Goal: Find specific page/section: Find specific page/section

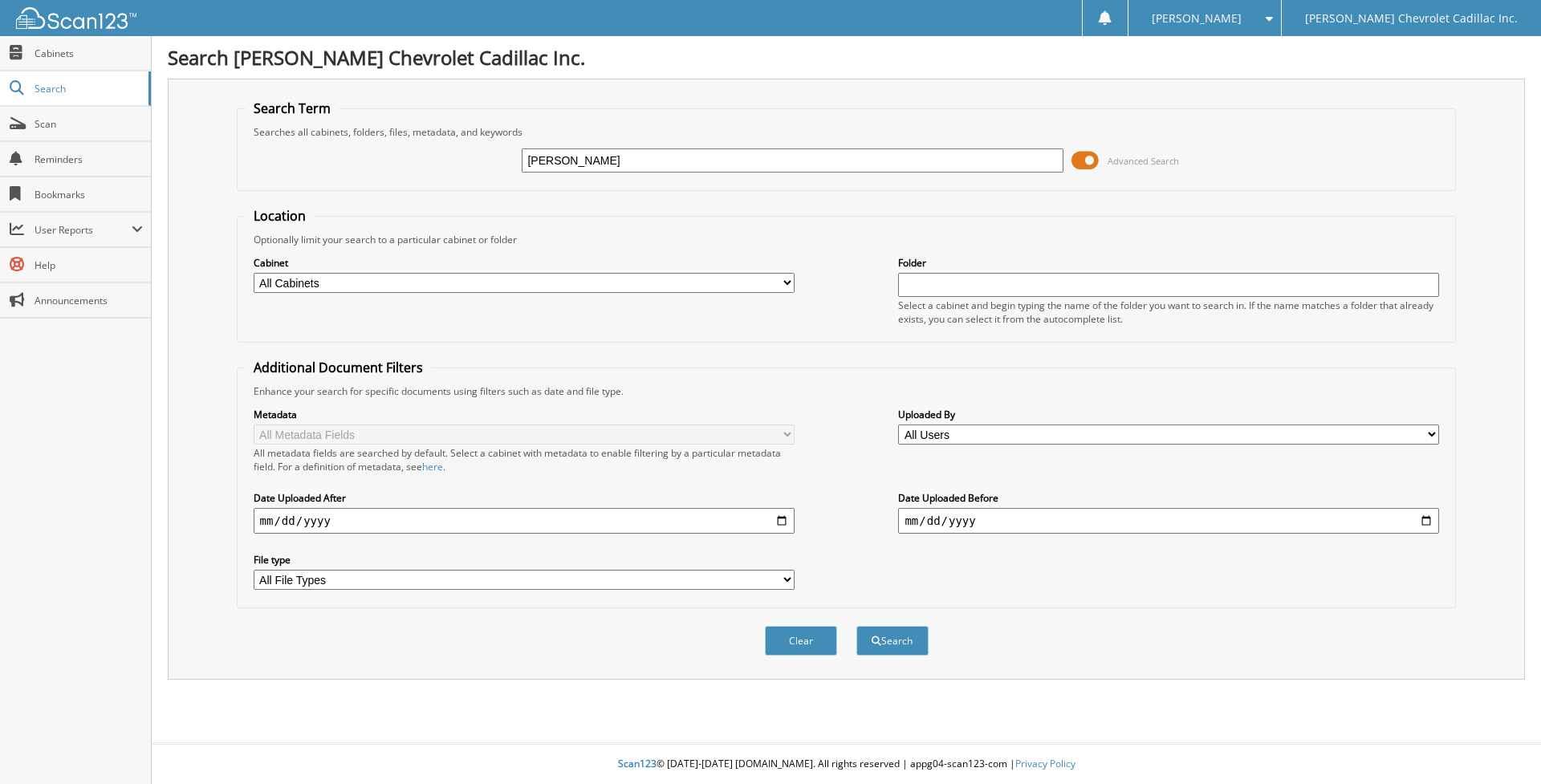
type input "[PERSON_NAME]"
click at [856, 626] on button "Search" at bounding box center [893, 641] width 72 height 30
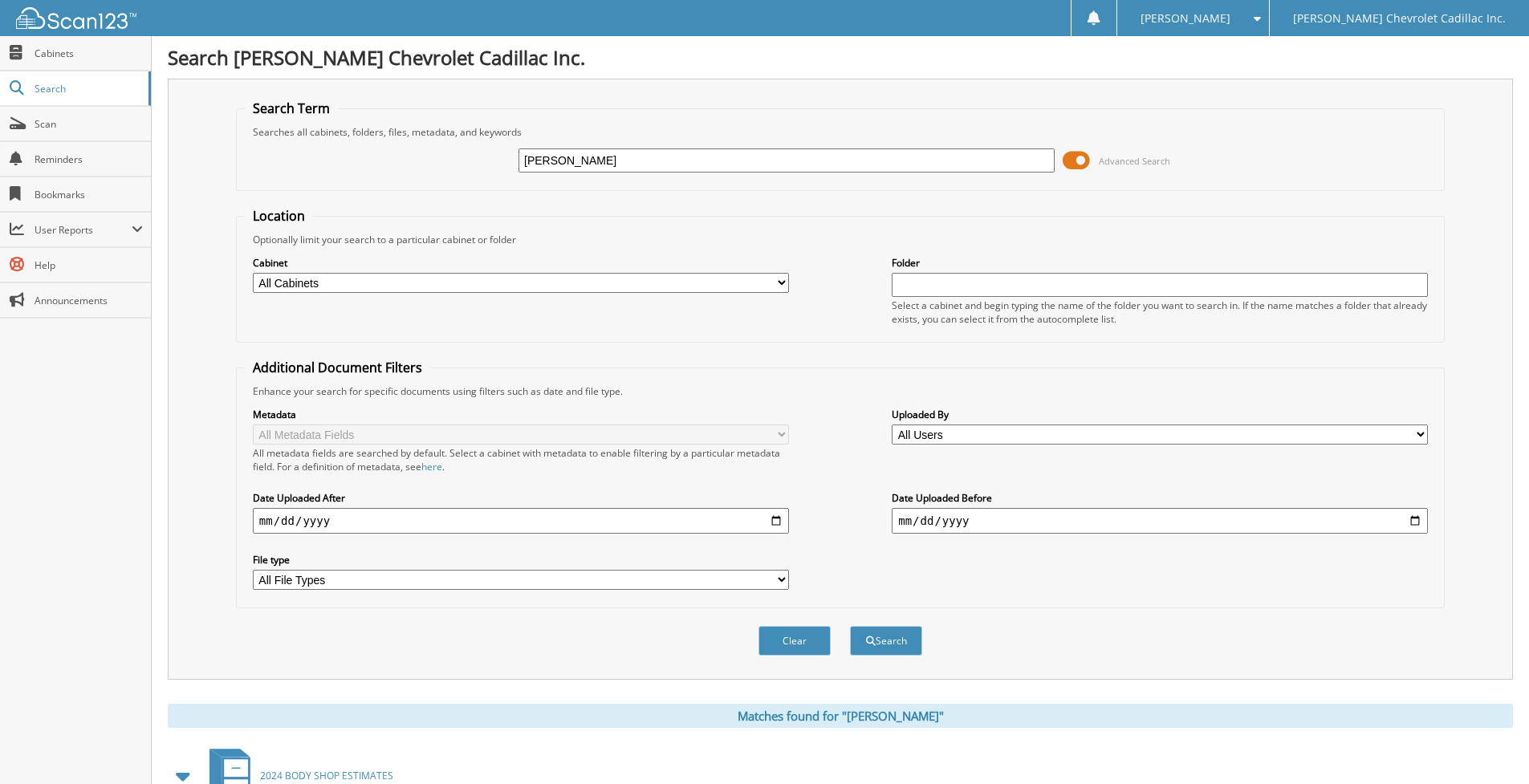
scroll to position [175, 0]
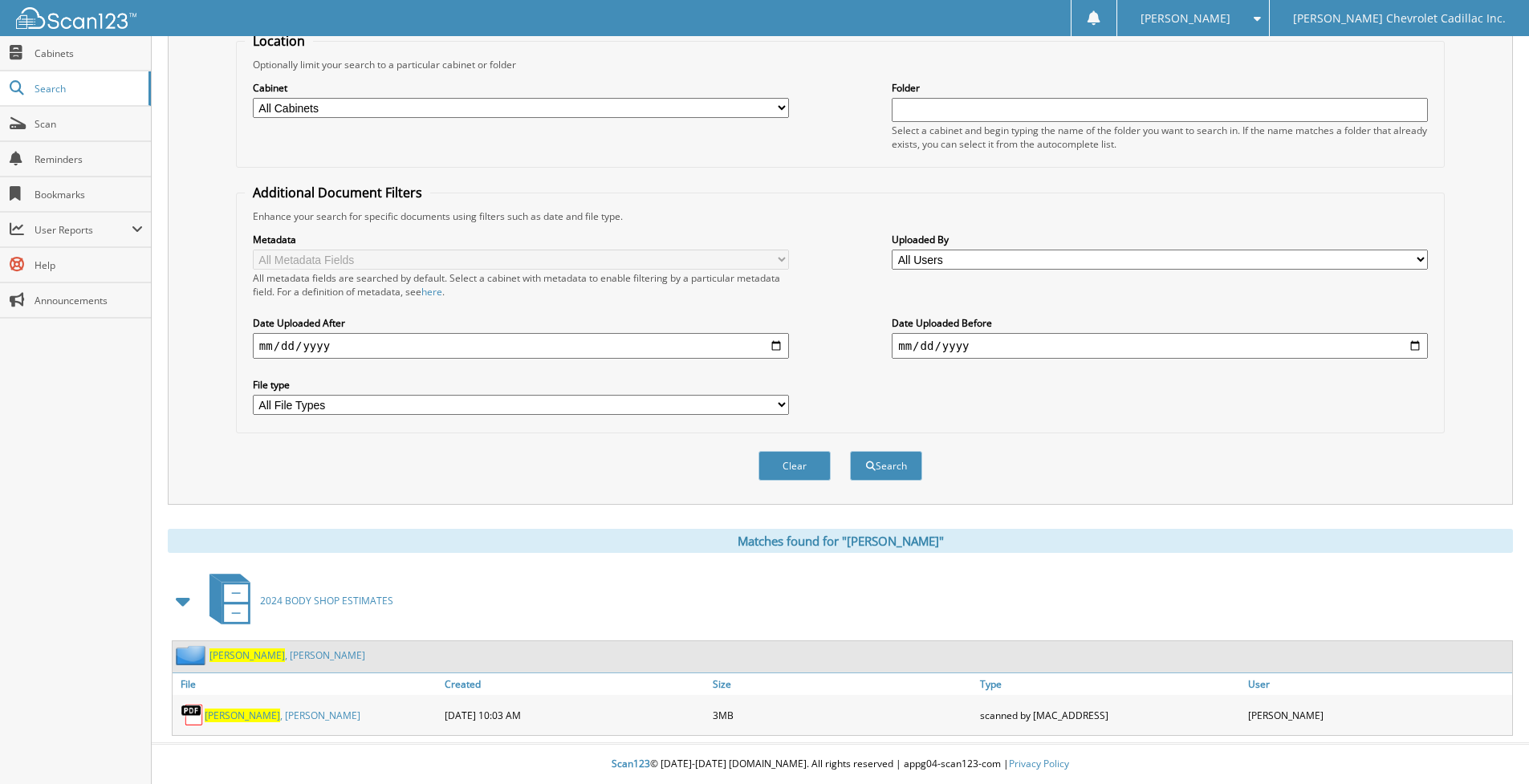
click at [235, 714] on span "[PERSON_NAME]" at bounding box center [242, 714] width 76 height 13
click at [242, 714] on link "[PERSON_NAME]" at bounding box center [282, 714] width 156 height 13
click at [295, 716] on div "[PERSON_NAME]" at bounding box center [307, 714] width 268 height 32
click at [253, 661] on link "[PERSON_NAME]" at bounding box center [287, 655] width 156 height 13
